Goal: Task Accomplishment & Management: Use online tool/utility

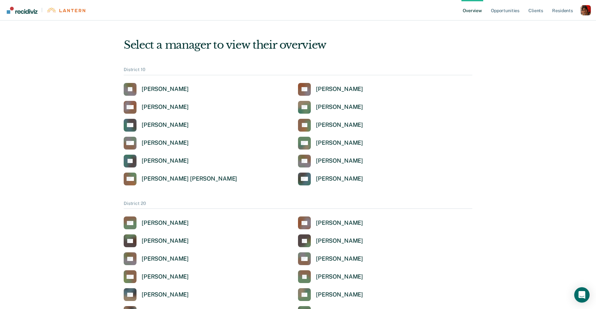
click at [582, 13] on div "Profile dropdown button" at bounding box center [586, 10] width 10 height 10
click at [549, 28] on link "Profile" at bounding box center [560, 29] width 41 height 5
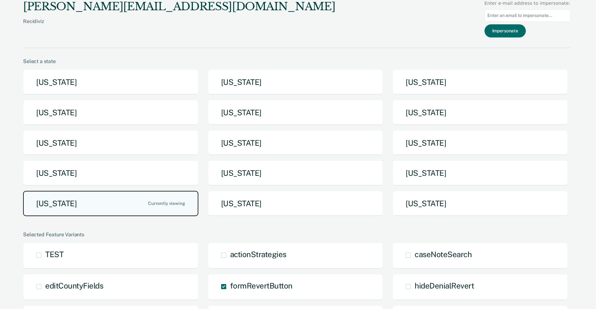
click at [80, 209] on button "[US_STATE]" at bounding box center [110, 203] width 175 height 25
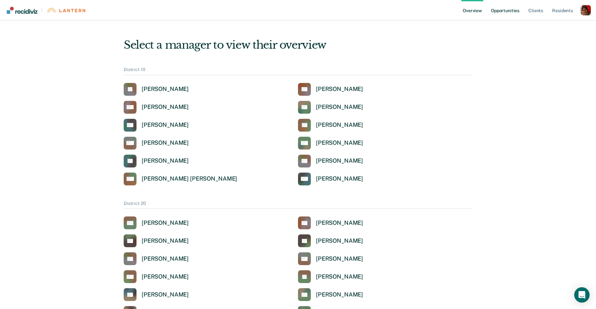
click at [503, 11] on link "Opportunities" at bounding box center [505, 10] width 31 height 21
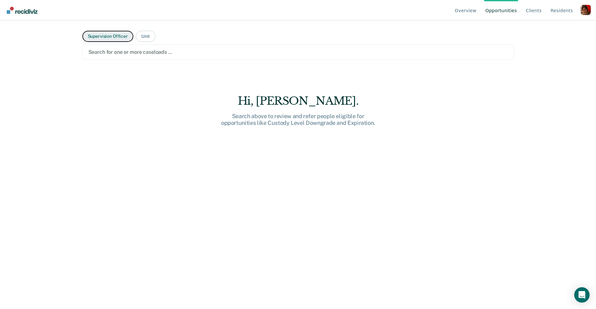
click at [114, 35] on button "Supervision Officer" at bounding box center [107, 36] width 51 height 11
click at [115, 51] on div at bounding box center [298, 51] width 420 height 7
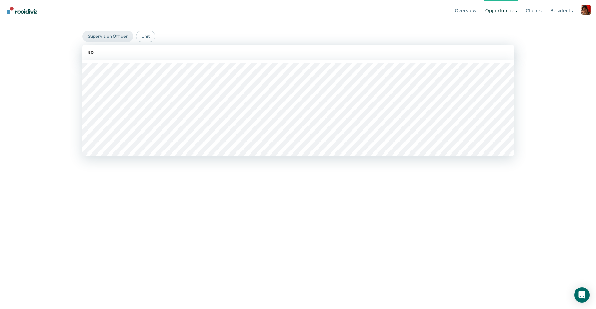
type input "s"
click at [468, 11] on link "Overview" at bounding box center [466, 10] width 24 height 21
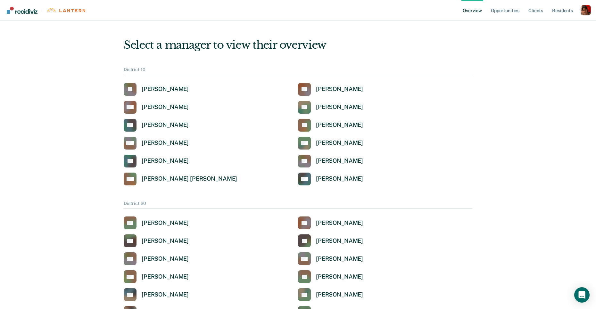
scroll to position [585, 0]
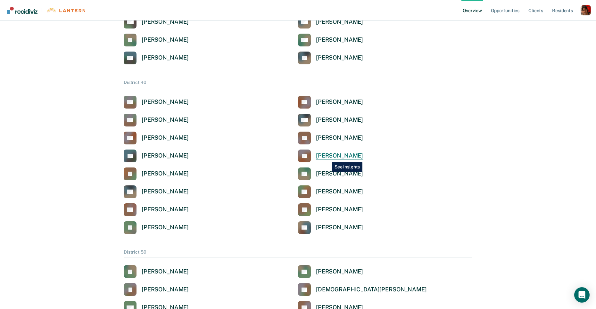
click at [327, 157] on div "[PERSON_NAME]" at bounding box center [339, 155] width 47 height 7
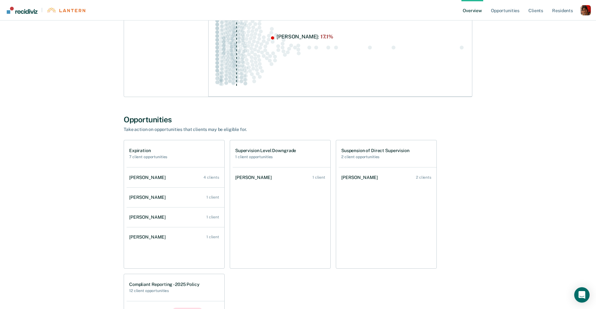
scroll to position [270, 0]
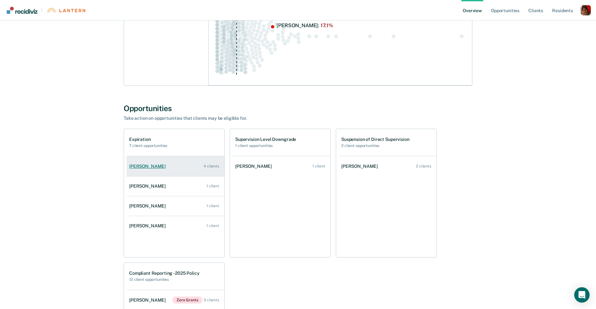
click at [144, 168] on link "[PERSON_NAME] 4 clients" at bounding box center [176, 166] width 98 height 18
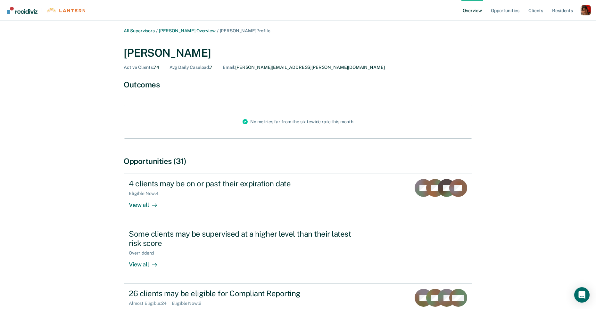
scroll to position [57, 0]
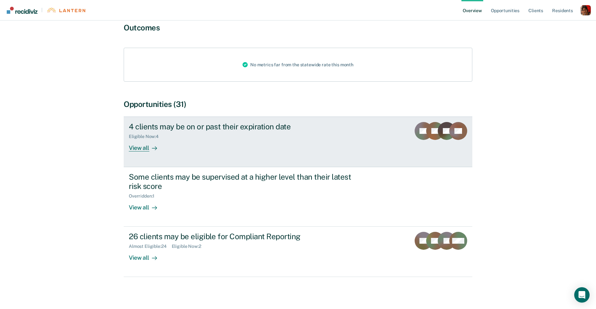
click at [138, 153] on link "4 clients may be on or past their expiration date Eligible Now : 4 View all CS …" at bounding box center [298, 142] width 349 height 51
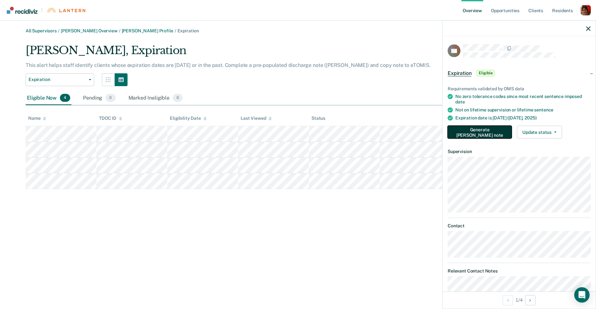
click at [459, 129] on button "Generate [PERSON_NAME] note" at bounding box center [480, 132] width 64 height 13
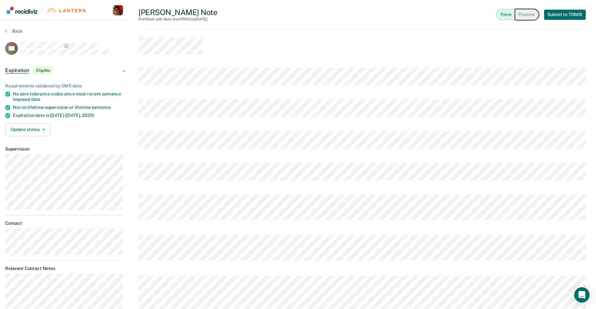
click at [525, 17] on button "Preview" at bounding box center [527, 14] width 24 height 11
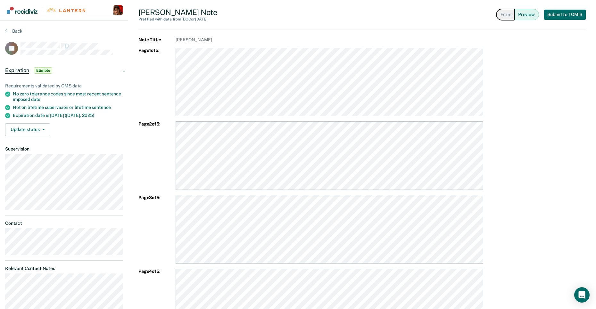
click at [504, 16] on button "Form" at bounding box center [506, 14] width 18 height 11
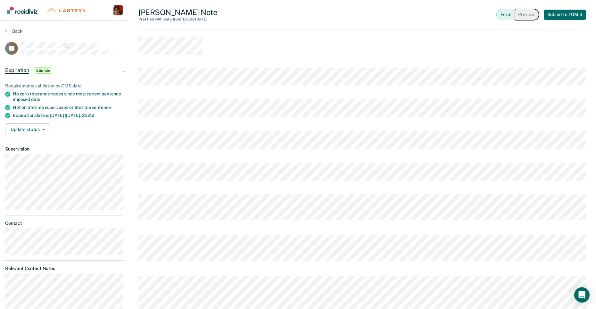
click at [520, 17] on button "Preview" at bounding box center [527, 14] width 24 height 11
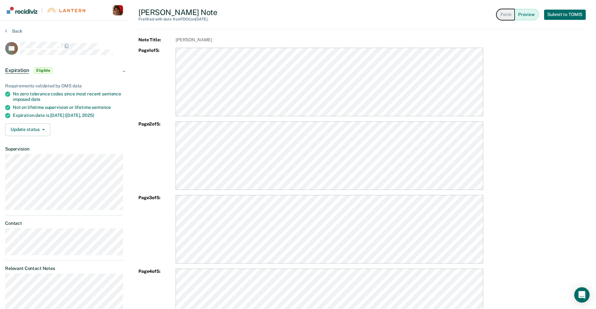
click at [504, 16] on button "Form" at bounding box center [506, 14] width 18 height 11
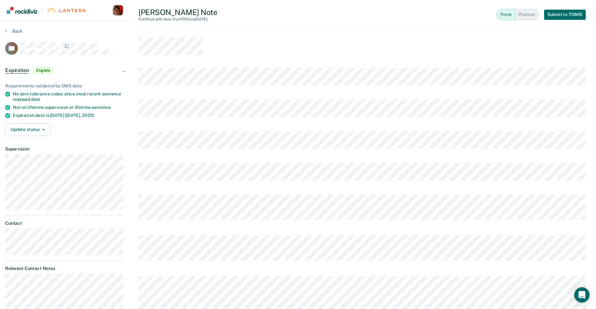
click at [415, 29] on div "[PERSON_NAME] Note Prefilled with data from TDOC on [DATE] . Form Preview Submi…" at bounding box center [362, 14] width 448 height 29
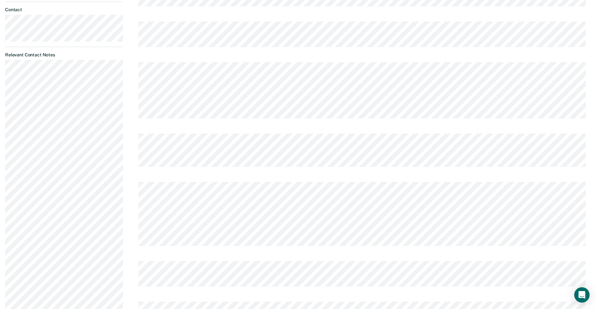
scroll to position [532, 0]
